Goal: Task Accomplishment & Management: Use online tool/utility

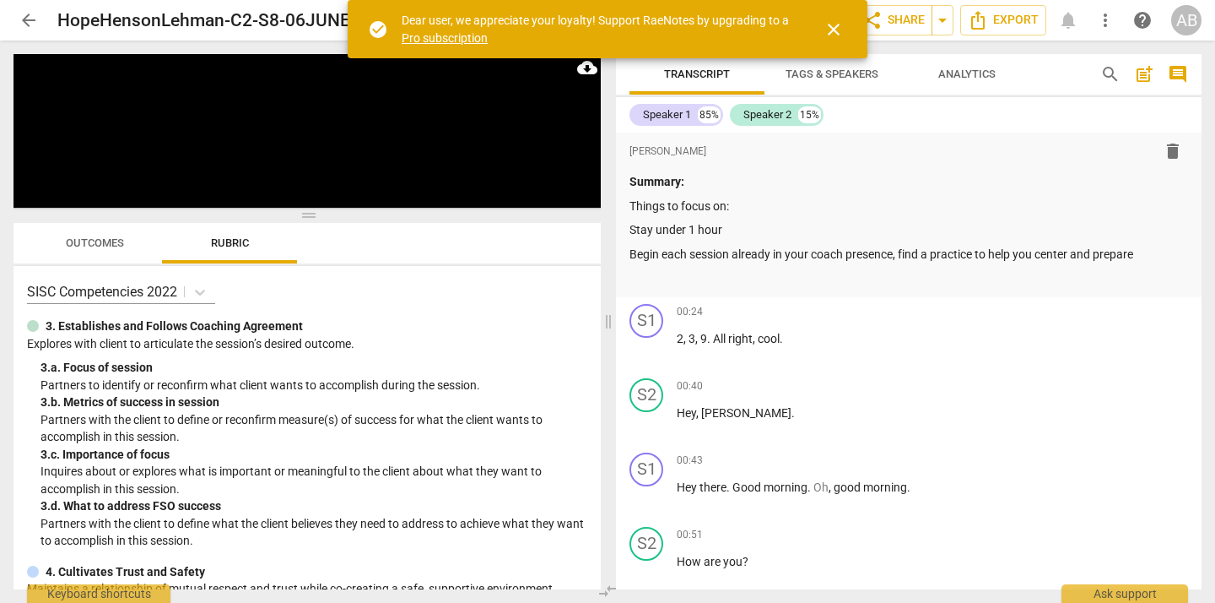
click at [838, 28] on span "close" at bounding box center [834, 29] width 20 height 20
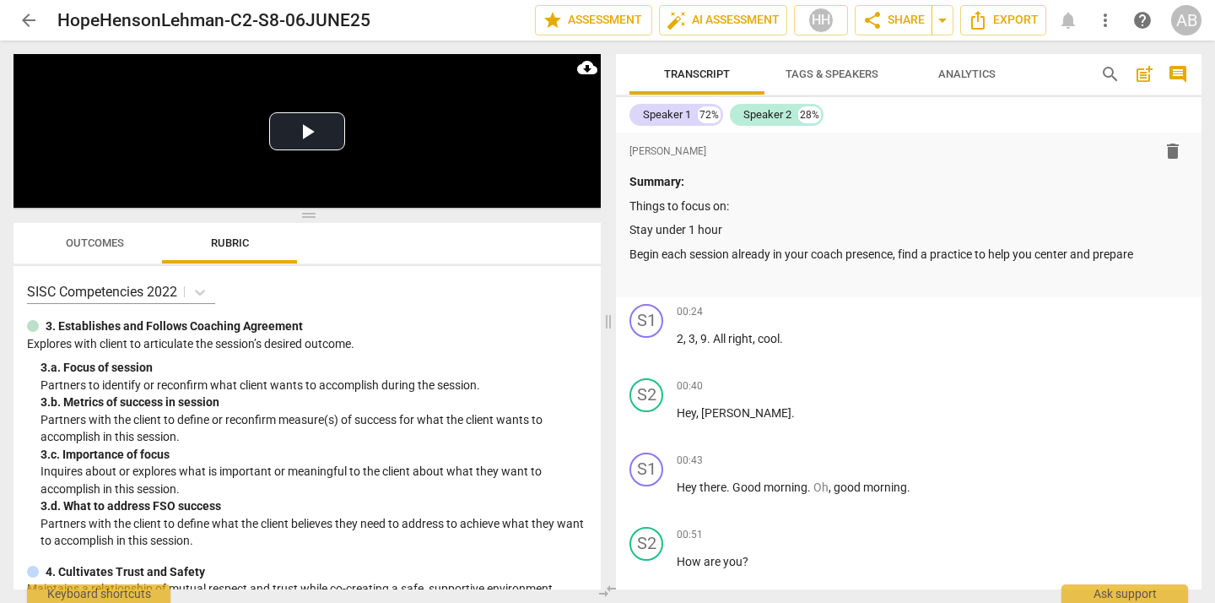
click at [32, 15] on span "arrow_back" at bounding box center [29, 20] width 20 height 20
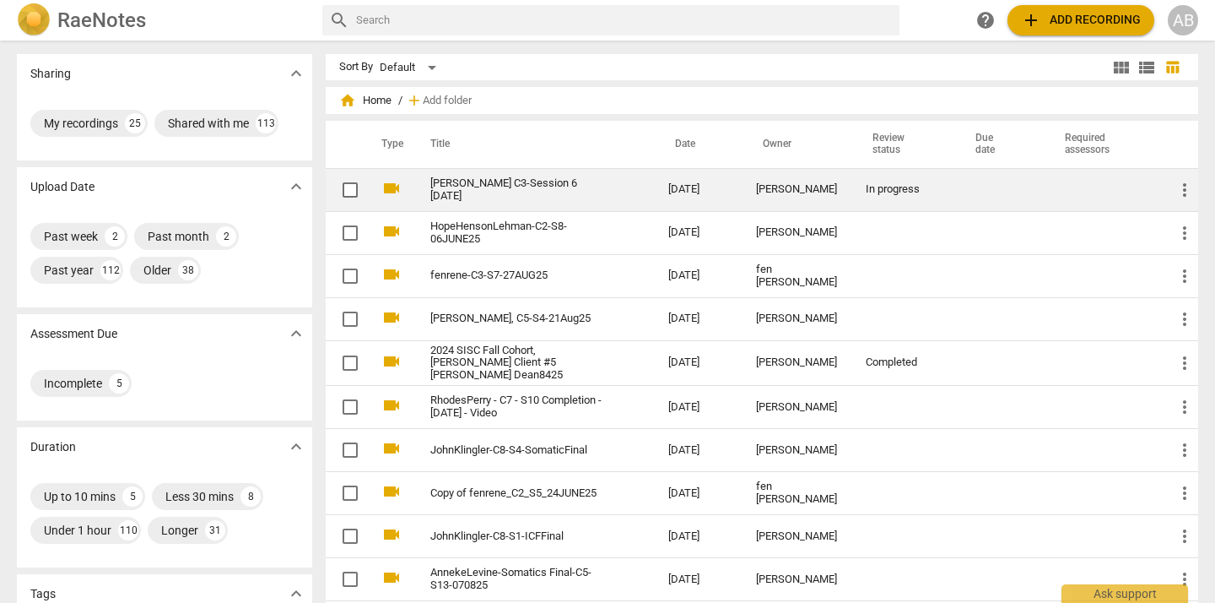
click at [524, 197] on link "[PERSON_NAME] C3-Session 6 [DATE]" at bounding box center [518, 189] width 177 height 25
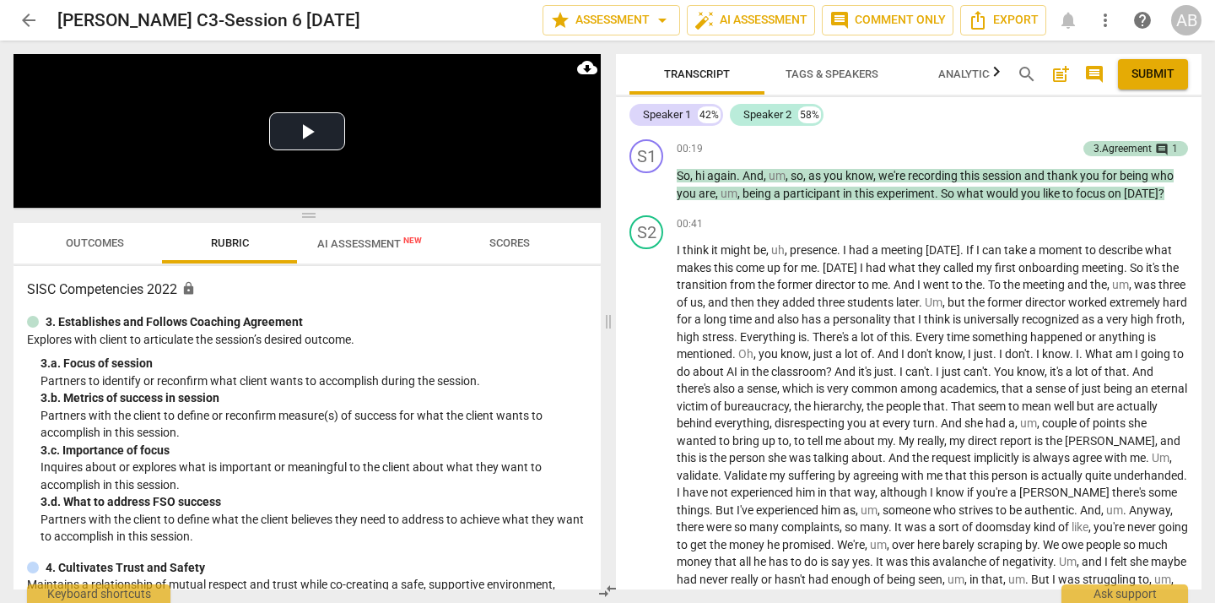
click at [512, 244] on span "Scores" at bounding box center [510, 242] width 41 height 13
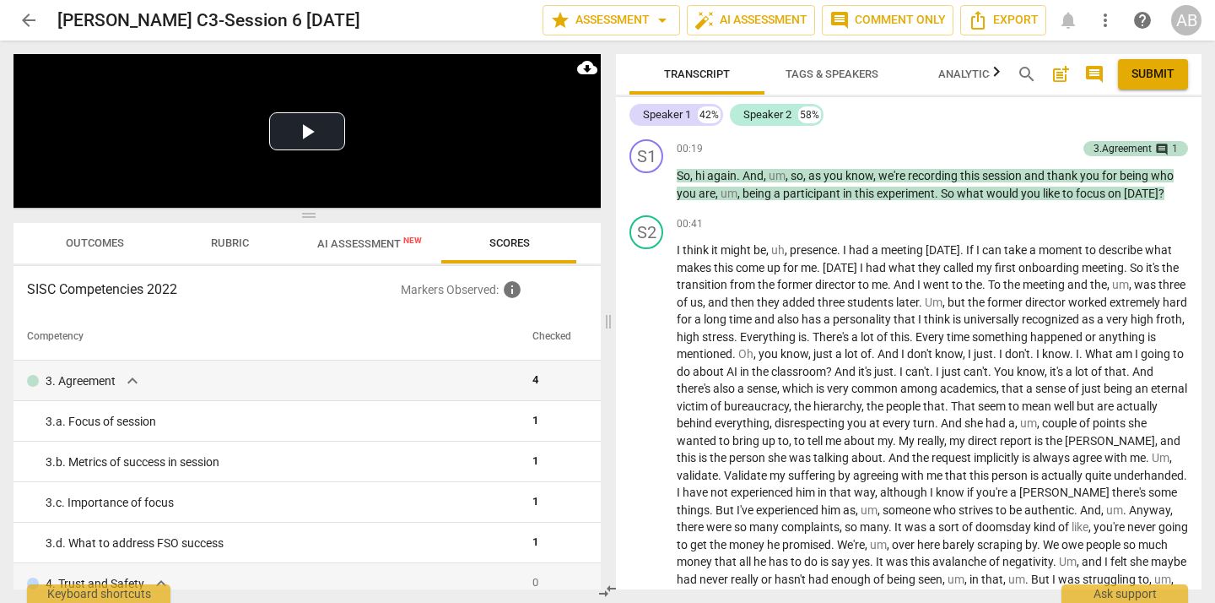
click at [229, 236] on span "Rubric" at bounding box center [230, 242] width 38 height 13
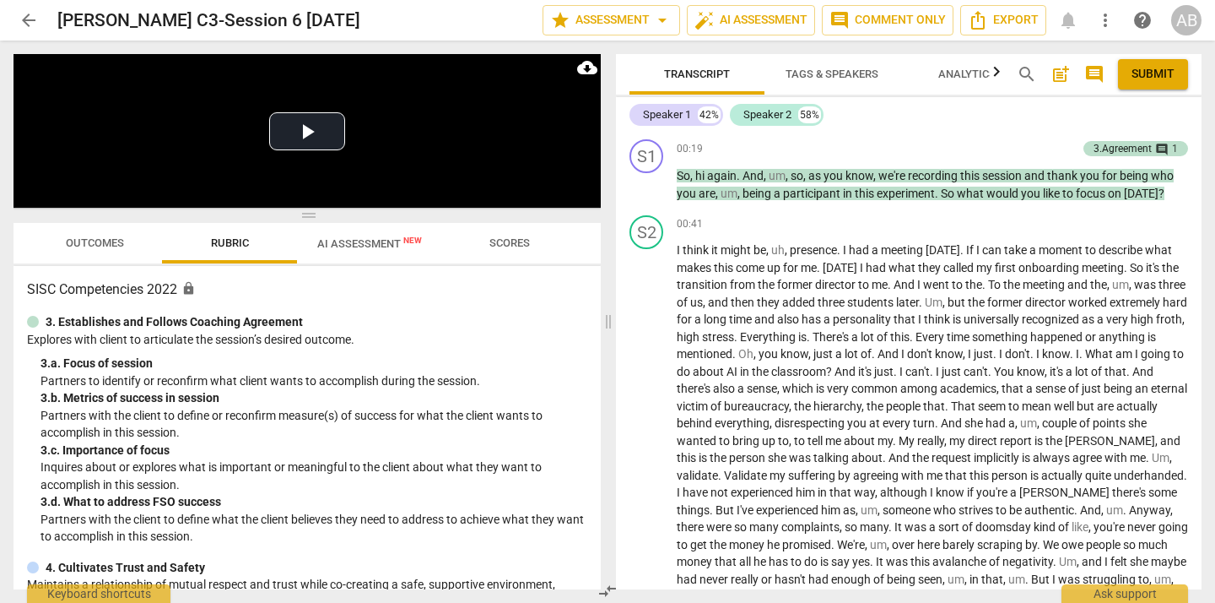
click at [115, 254] on button "Outcomes" at bounding box center [94, 243] width 135 height 41
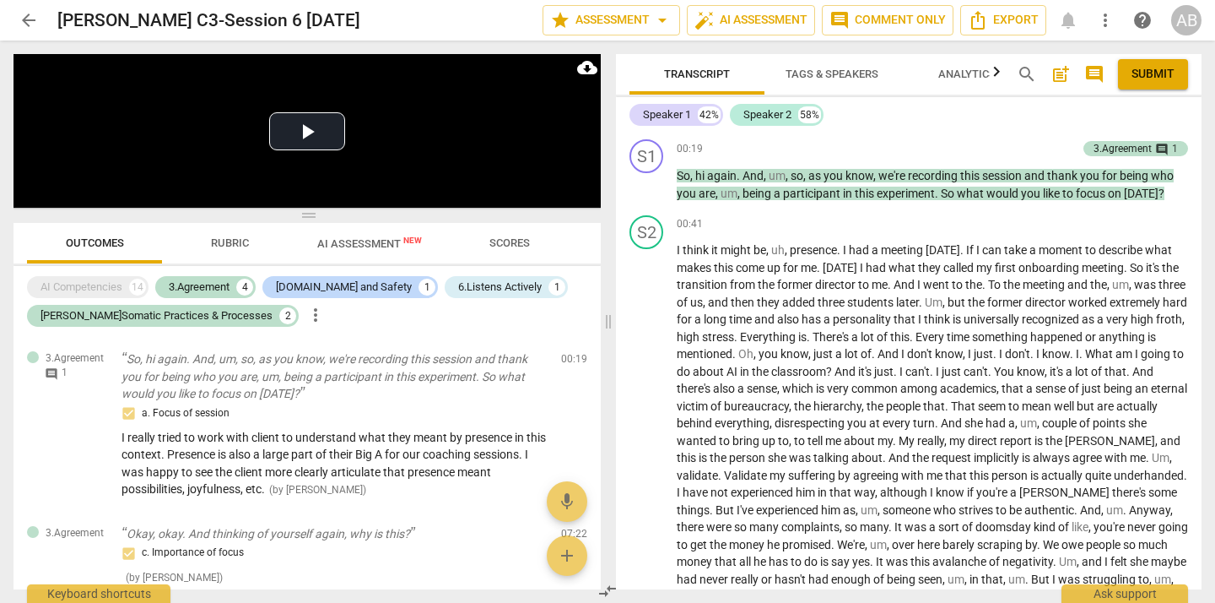
click at [1106, 28] on span "more_vert" at bounding box center [1105, 20] width 20 height 20
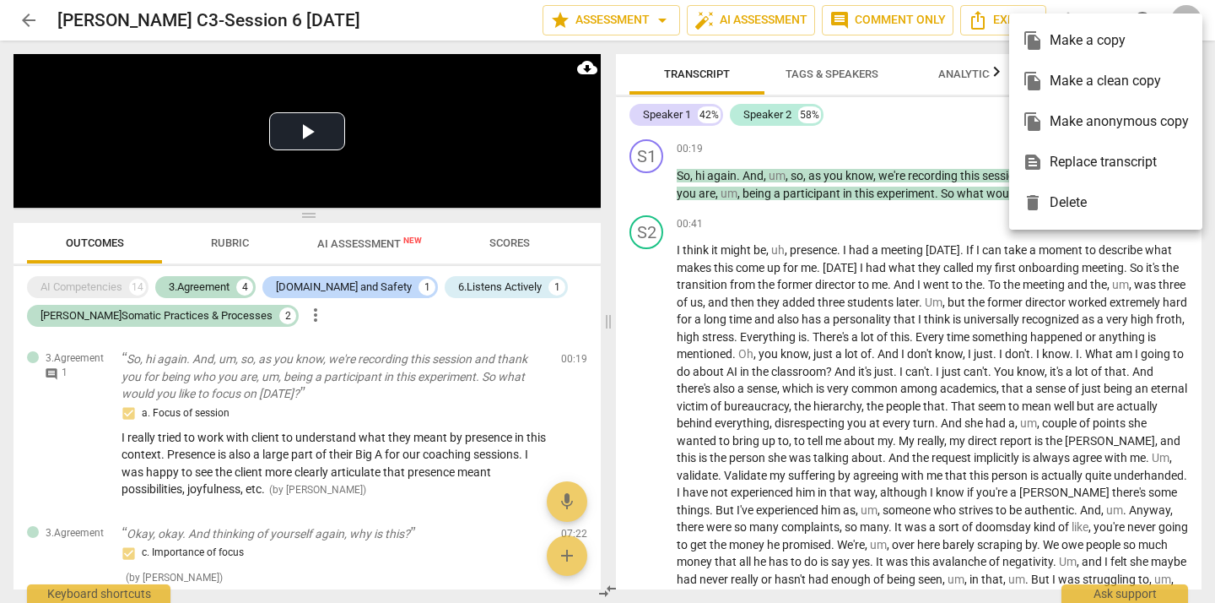
click at [1090, 8] on div at bounding box center [607, 301] width 1215 height 603
